Goal: Submit feedback/report problem: Submit feedback/report problem

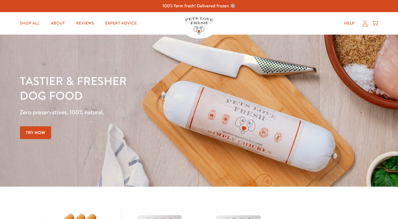
click at [228, 89] on h1 "Tastier & fresher dog food" at bounding box center [139, 87] width 239 height 29
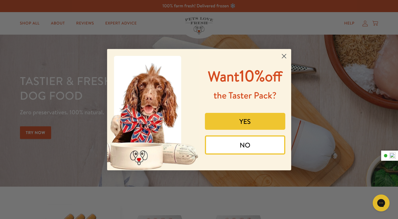
click at [283, 55] on icon "Close dialog" at bounding box center [284, 56] width 4 height 4
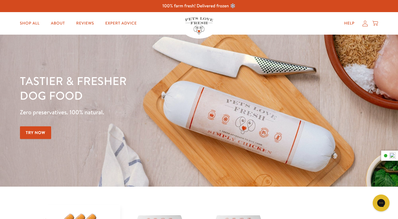
click at [364, 24] on icon at bounding box center [366, 24] width 6 height 6
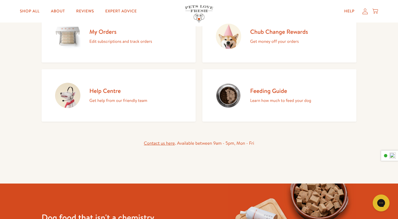
scroll to position [83, 0]
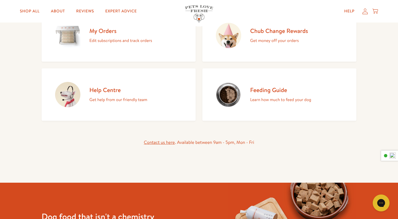
click at [159, 142] on link "Contact us here" at bounding box center [159, 142] width 31 height 6
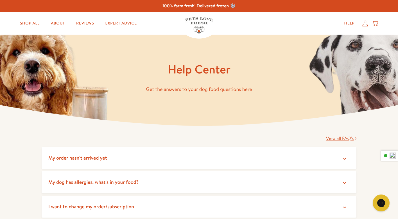
click at [342, 141] on span "View all FAQ's" at bounding box center [340, 138] width 28 height 6
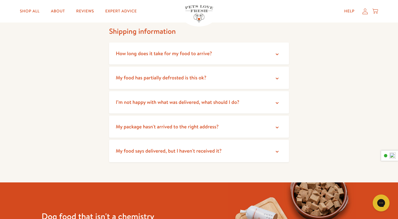
scroll to position [445, 0]
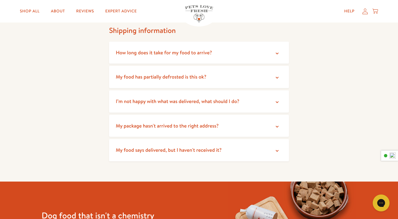
click at [272, 103] on summary "I’m not happy with what was delivered, what should I do?" at bounding box center [199, 101] width 180 height 22
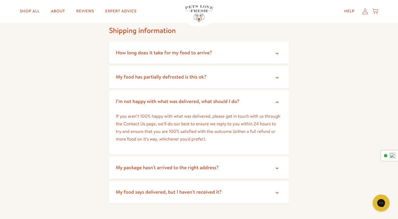
click at [136, 123] on p "If you aren’t 100% happy with what was delivered, please get in touch with us t…" at bounding box center [199, 128] width 167 height 31
click at [381, 206] on div "Open gorgias live chat" at bounding box center [381, 203] width 12 height 12
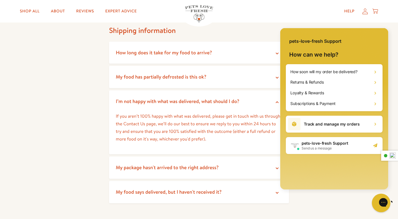
scroll to position [0, 0]
click at [317, 146] on h2 "Send us a message" at bounding box center [325, 148] width 47 height 5
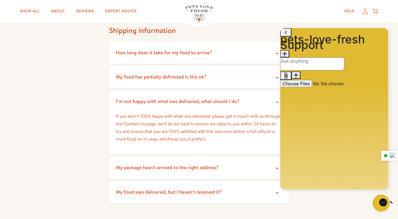
click at [300, 70] on textarea "live chat message input" at bounding box center [312, 63] width 64 height 13
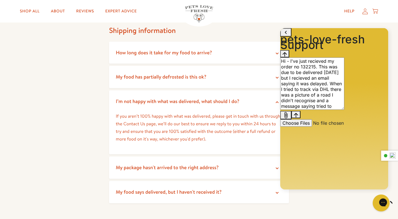
scroll to position [3, 0]
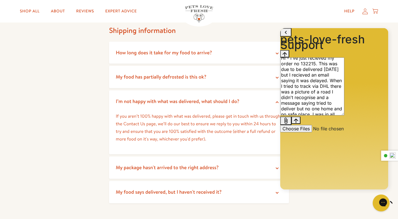
click at [300, 115] on textarea "Hi - I've just recieved my order no 132215. This was due to be delivered yester…" at bounding box center [312, 86] width 64 height 58
click at [342, 115] on textarea "Hi - I've just recieved my order no 132215. This was due to be delivered yester…" at bounding box center [312, 86] width 64 height 58
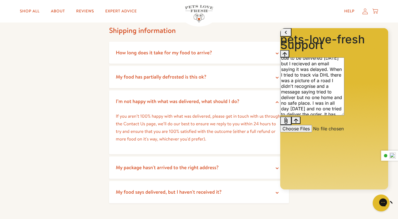
scroll to position [12, 0]
click at [330, 115] on textarea "Hi - I've just recieved my order no 132215. This was due to be delivered yester…" at bounding box center [312, 86] width 64 height 58
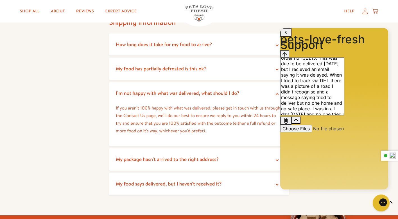
scroll to position [14, 0]
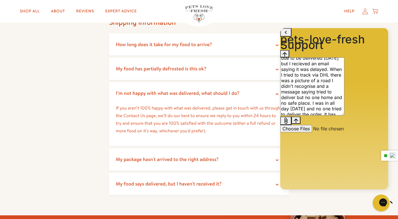
click at [321, 115] on textarea "Hi - I've just recieved my order no 132215. This was due to be delivered yester…" at bounding box center [312, 86] width 64 height 58
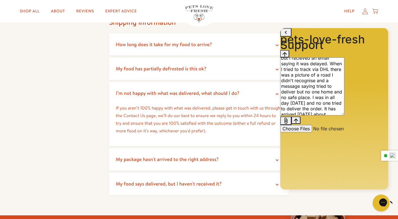
type textarea "Hi - I've just recieved my order no 132215. This was due to be delivered [DATE]…"
click at [298, 123] on icon "Send message" at bounding box center [296, 120] width 5 height 5
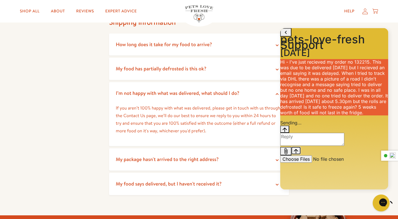
scroll to position [25, 0]
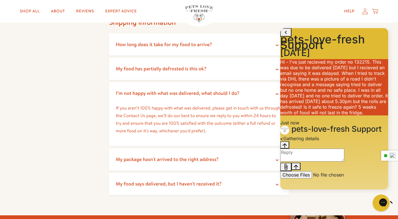
drag, startPoint x: 291, startPoint y: 52, endPoint x: 337, endPoint y: 116, distance: 78.1
click at [337, 115] on p "Hi - I've just recieved my order no 132215. This was due to be delivered [DATE]…" at bounding box center [334, 87] width 108 height 56
copy p "Hi - I've just recieved my order no 132215. This was due to be delivered [DATE]…"
click at [337, 115] on p "Hi - I've just recieved my order no 132215. This was due to be delivered [DATE]…" at bounding box center [334, 87] width 108 height 56
drag, startPoint x: 293, startPoint y: 51, endPoint x: 333, endPoint y: 117, distance: 76.8
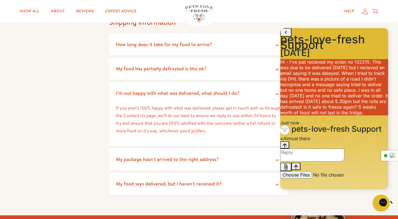
click at [333, 115] on p "Hi - I've just recieved my order no 132215. This was due to be delivered [DATE]…" at bounding box center [334, 87] width 108 height 56
copy p "Hi - I've just recieved my order no 132215. This was due to be delivered [DATE]…"
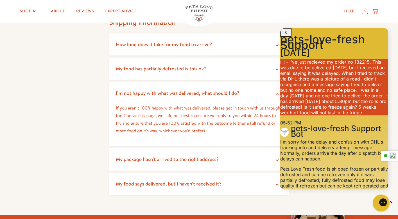
scroll to position [157, 0]
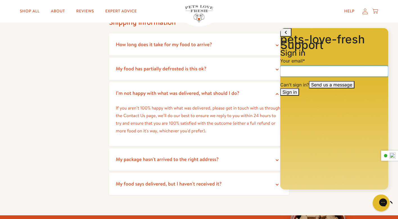
click at [294, 77] on input "email" at bounding box center [334, 71] width 108 height 11
type input "[EMAIL_ADDRESS][DOMAIN_NAME]"
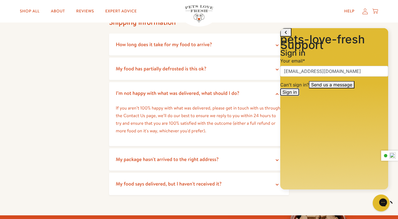
click at [299, 96] on button "Sign in" at bounding box center [289, 91] width 19 height 7
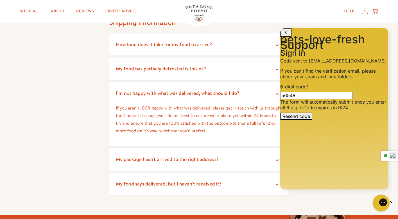
type input "565480"
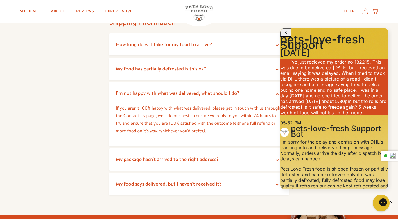
scroll to position [203, 0]
type textarea "Shipping address correct. No notes I have recieved all of my order but it is fu…"
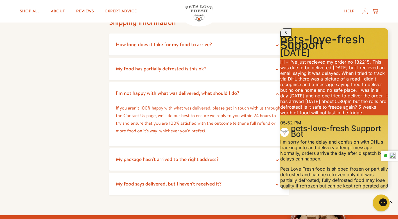
drag, startPoint x: 291, startPoint y: 78, endPoint x: 344, endPoint y: 143, distance: 83.6
click at [344, 115] on p "Hi - I've just recieved my order no 132215. This was due to be delivered [DATE]…" at bounding box center [334, 87] width 108 height 56
copy p "Hi - I've just recieved my order no 132215. This was due to be delivered [DATE]…"
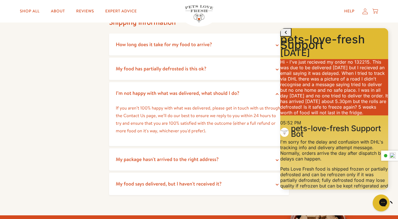
click at [343, 115] on p "Hi - I've just recieved my order no 132215. This was due to be delivered [DATE]…" at bounding box center [334, 87] width 108 height 56
type textarea "[EMAIL_ADDRESS][DOMAIN_NAME]"
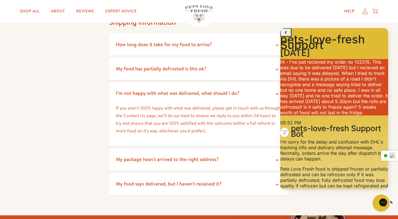
scroll to position [306, 0]
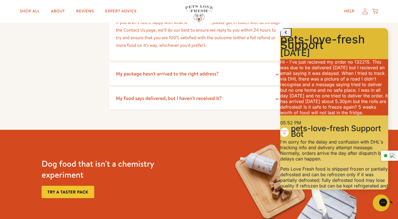
scroll to position [738, 0]
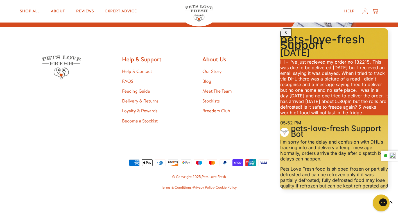
click at [136, 72] on link "Help & Contact" at bounding box center [137, 71] width 30 height 6
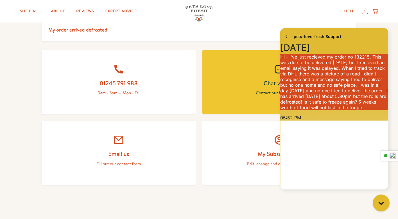
scroll to position [238, 0]
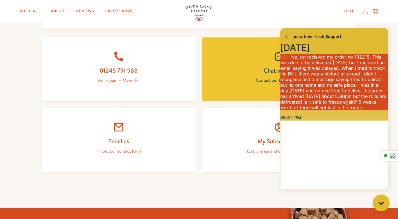
click at [110, 129] on div at bounding box center [118, 127] width 127 height 11
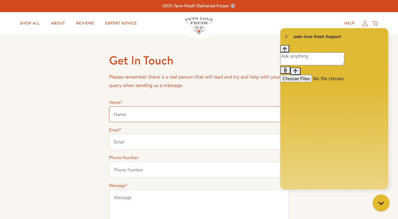
click at [130, 113] on input "Name *" at bounding box center [199, 114] width 180 height 16
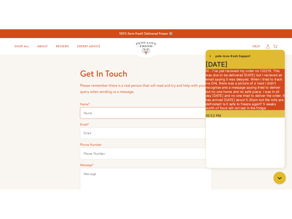
scroll to position [306, 0]
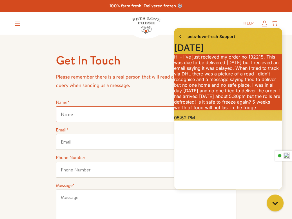
click at [101, 118] on input "Name *" at bounding box center [146, 114] width 180 height 16
type input "[PERSON_NAME]"
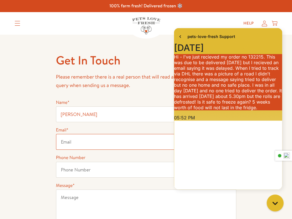
type input "[EMAIL_ADDRESS][DOMAIN_NAME]"
type input "07954366074"
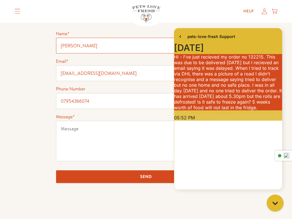
scroll to position [69, 0]
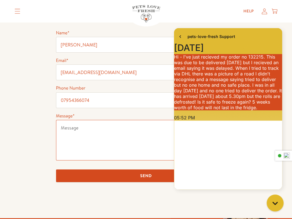
click at [68, 130] on textarea "Message *" at bounding box center [146, 140] width 180 height 41
paste textarea "Hi - I've just recieved my order no 132215. This was due to be delivered [DATE]…"
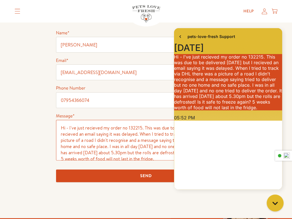
scroll to position [1, 0]
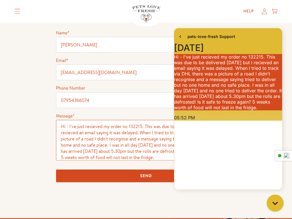
click at [127, 129] on textarea "Hi - I've just recieved my order no 132215. This was due to be delivered [DATE]…" at bounding box center [146, 140] width 180 height 41
click at [150, 124] on textarea "Hi - I've just recieved my order no 132215. This was due to be delivered [DATE]…" at bounding box center [146, 140] width 180 height 41
click at [124, 151] on textarea "Hi - I've just recieved my order no 132215. This was due to be delivered [DATE]…" at bounding box center [146, 140] width 180 height 41
click at [164, 188] on div "Get In Touch Please remember there is a real person that will read and try and …" at bounding box center [146, 91] width 180 height 253
click at [124, 151] on textarea "Hi - I've just recieved my order no 132215. This was due to be delivered yester…" at bounding box center [146, 140] width 180 height 41
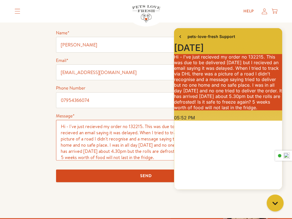
type textarea "Hi - I've just recieved my order no 132215. This was due to be delivered yester…"
click at [111, 176] on input "Send" at bounding box center [146, 175] width 180 height 13
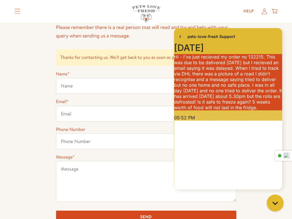
scroll to position [99, 0]
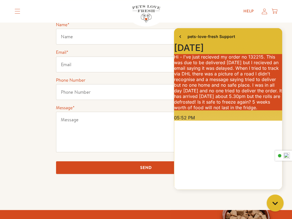
click at [183, 8] on div "Help My account Cart" at bounding box center [220, 11] width 113 height 11
click at [179, 35] on icon "go to home page" at bounding box center [180, 36] width 6 height 7
